Goal: Task Accomplishment & Management: Manage account settings

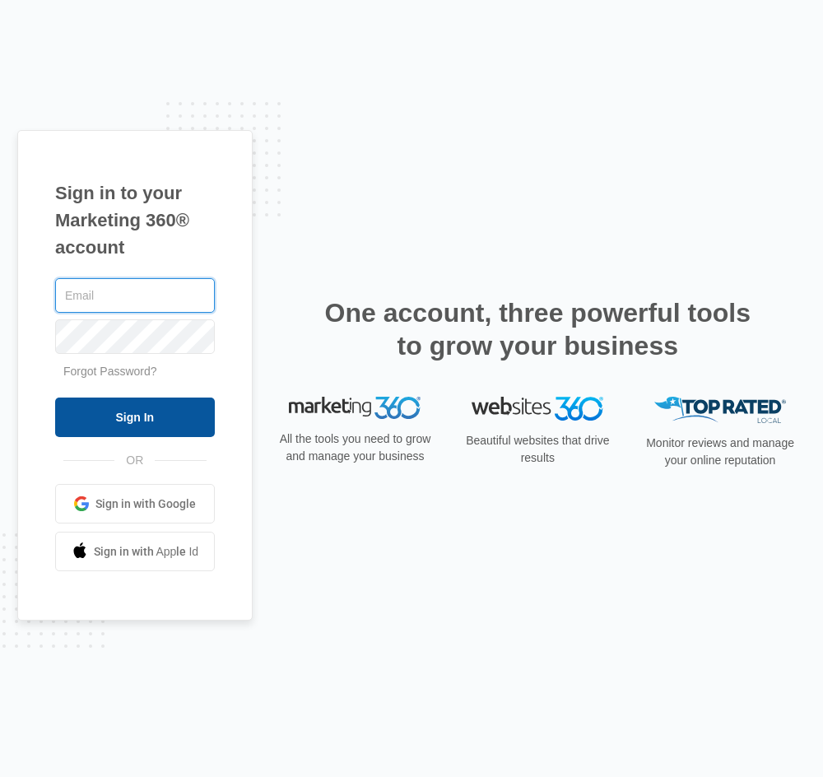
type input "[PERSON_NAME][EMAIL_ADDRESS][DOMAIN_NAME]"
click at [174, 427] on input "Sign In" at bounding box center [135, 416] width 160 height 39
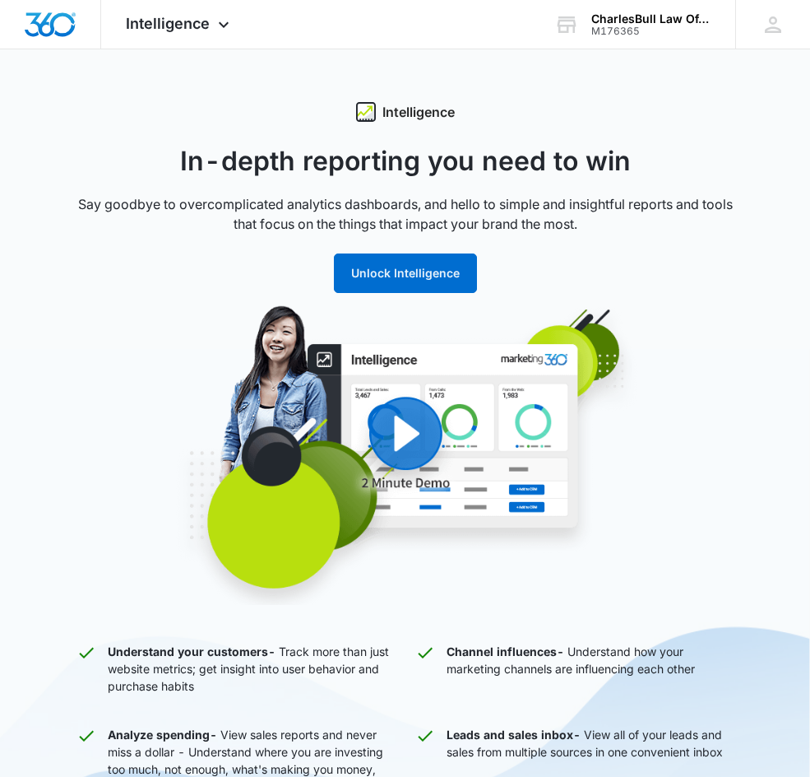
click at [751, 150] on div "Intelligence In-depth reporting you need to win Say goodbye to overcomplicated …" at bounding box center [405, 778] width 810 height 1352
click at [222, 30] on icon at bounding box center [224, 29] width 10 height 6
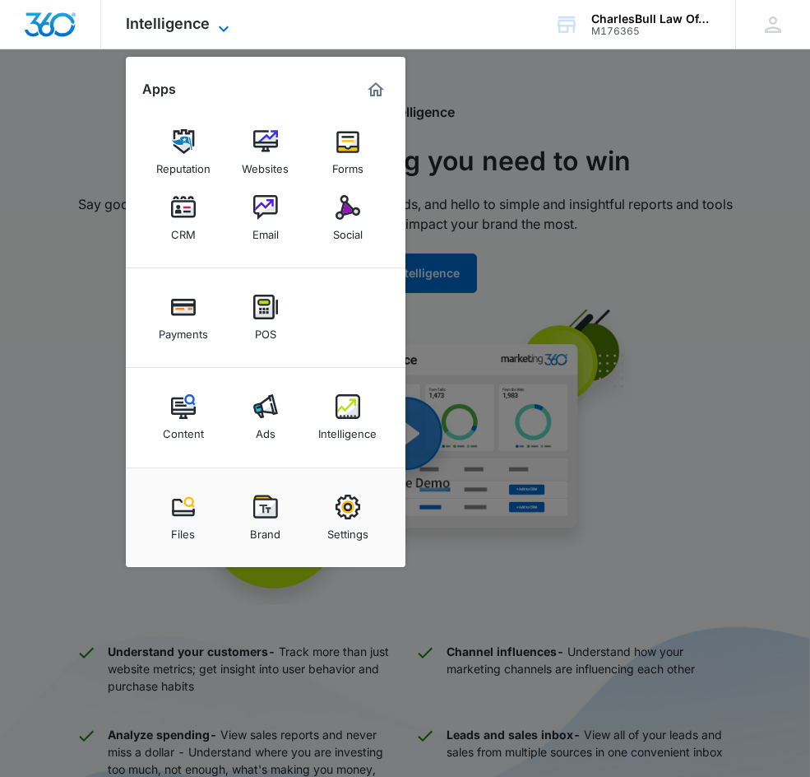
click at [222, 30] on icon at bounding box center [224, 29] width 10 height 6
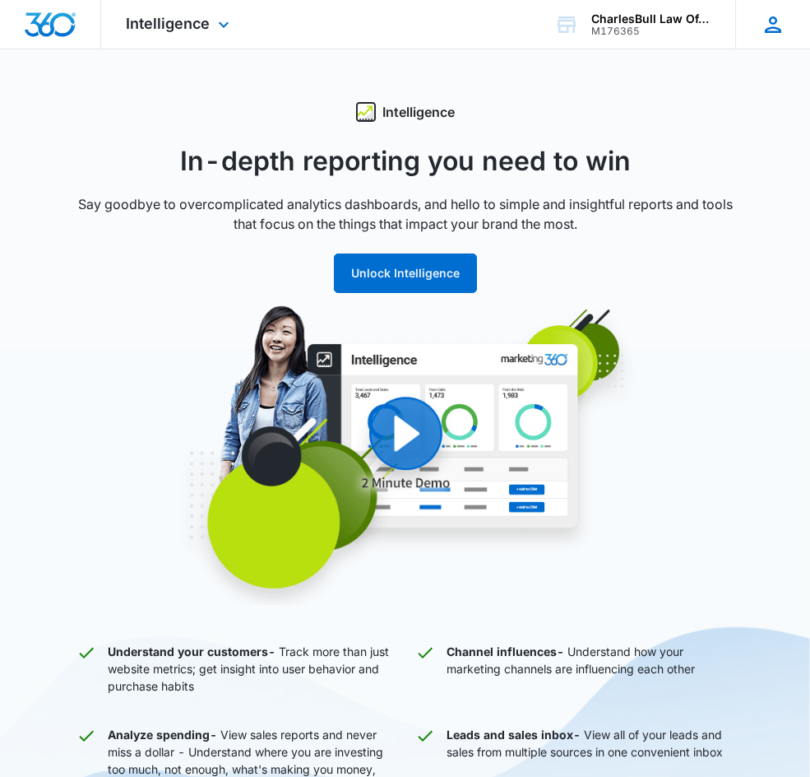
click at [772, 25] on icon at bounding box center [773, 24] width 25 height 25
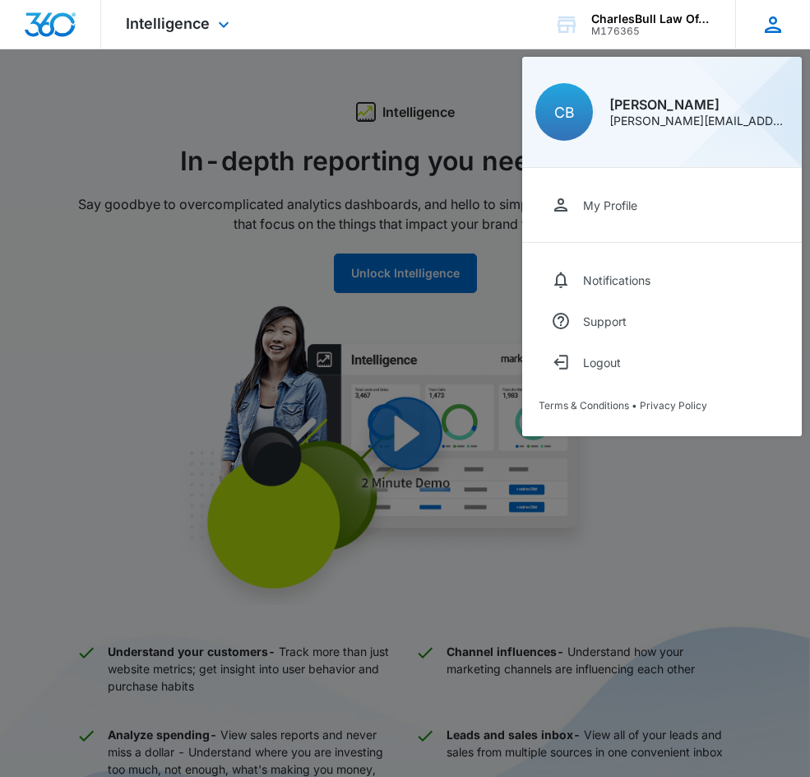
click at [772, 25] on icon at bounding box center [773, 24] width 25 height 25
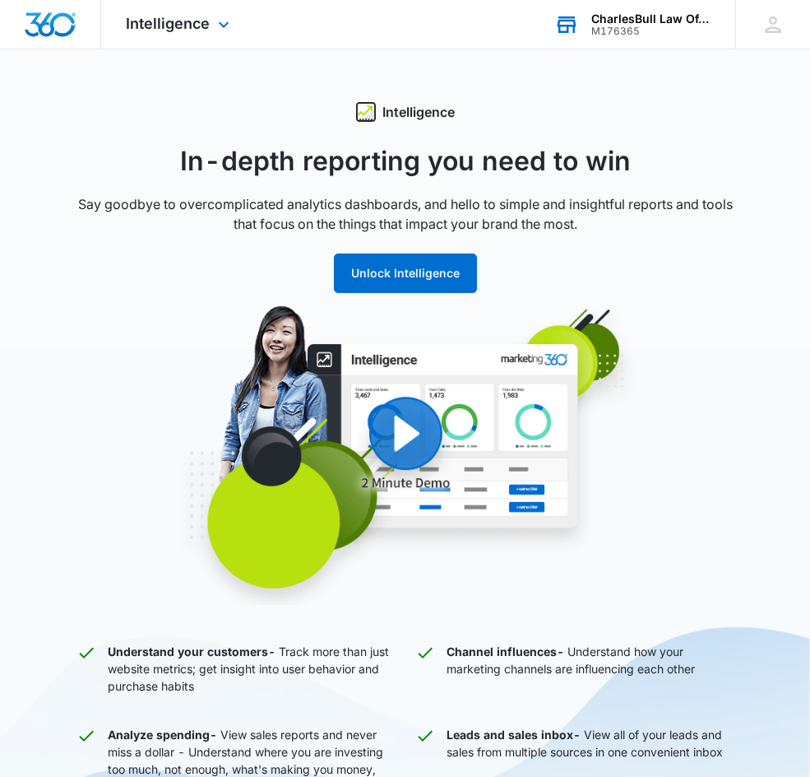
click at [608, 26] on div "M176365" at bounding box center [651, 32] width 120 height 12
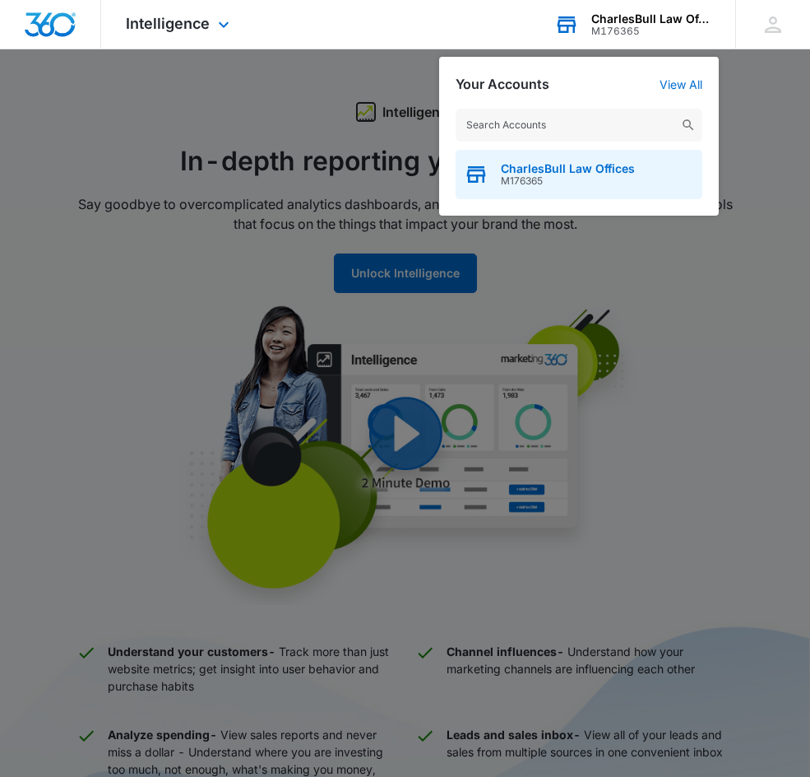
click at [555, 169] on span "CharlesBull Law Offices" at bounding box center [568, 168] width 134 height 13
